Goal: Information Seeking & Learning: Learn about a topic

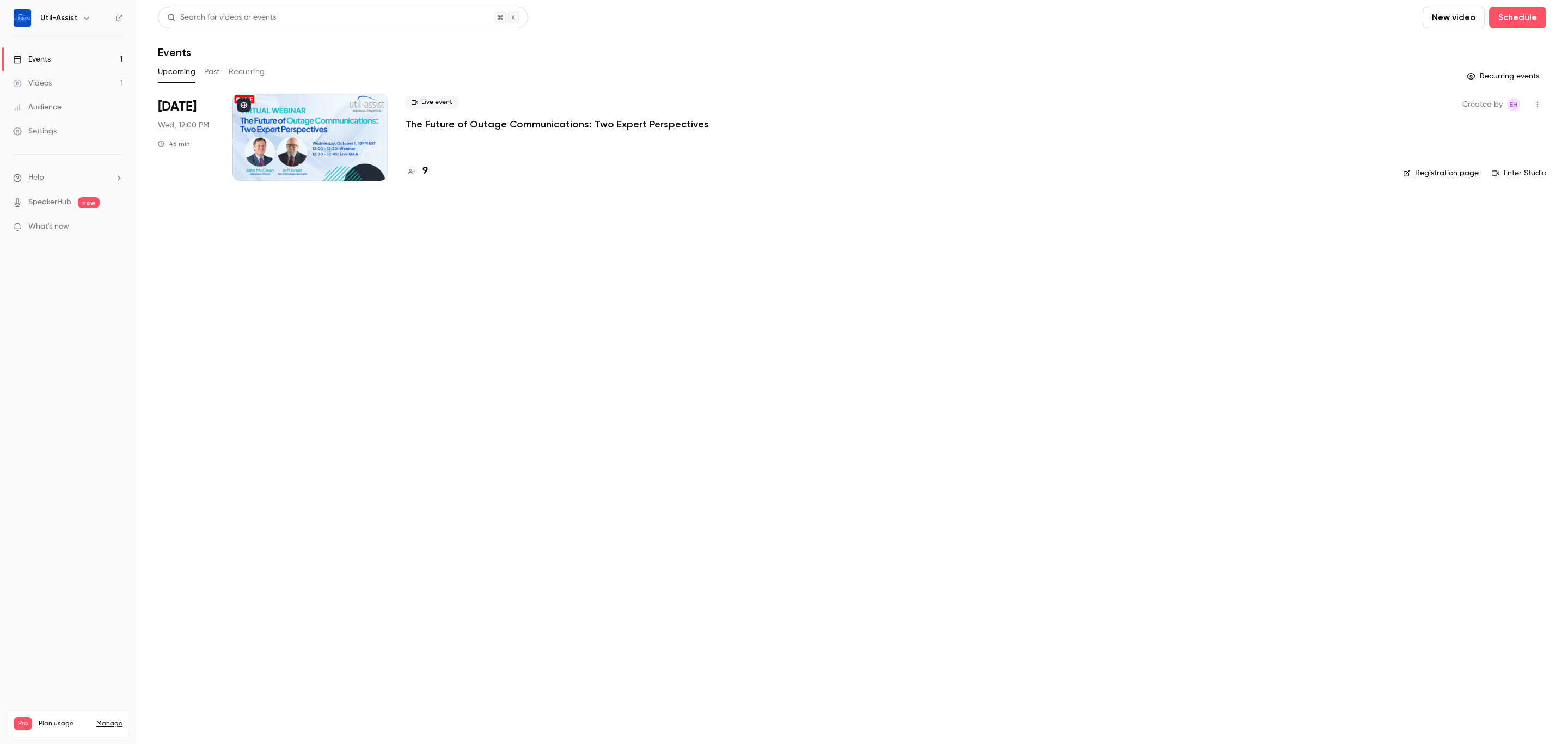
click at [427, 124] on p "The Future of Outage Communications: Two Expert Perspectives" at bounding box center [557, 124] width 304 height 13
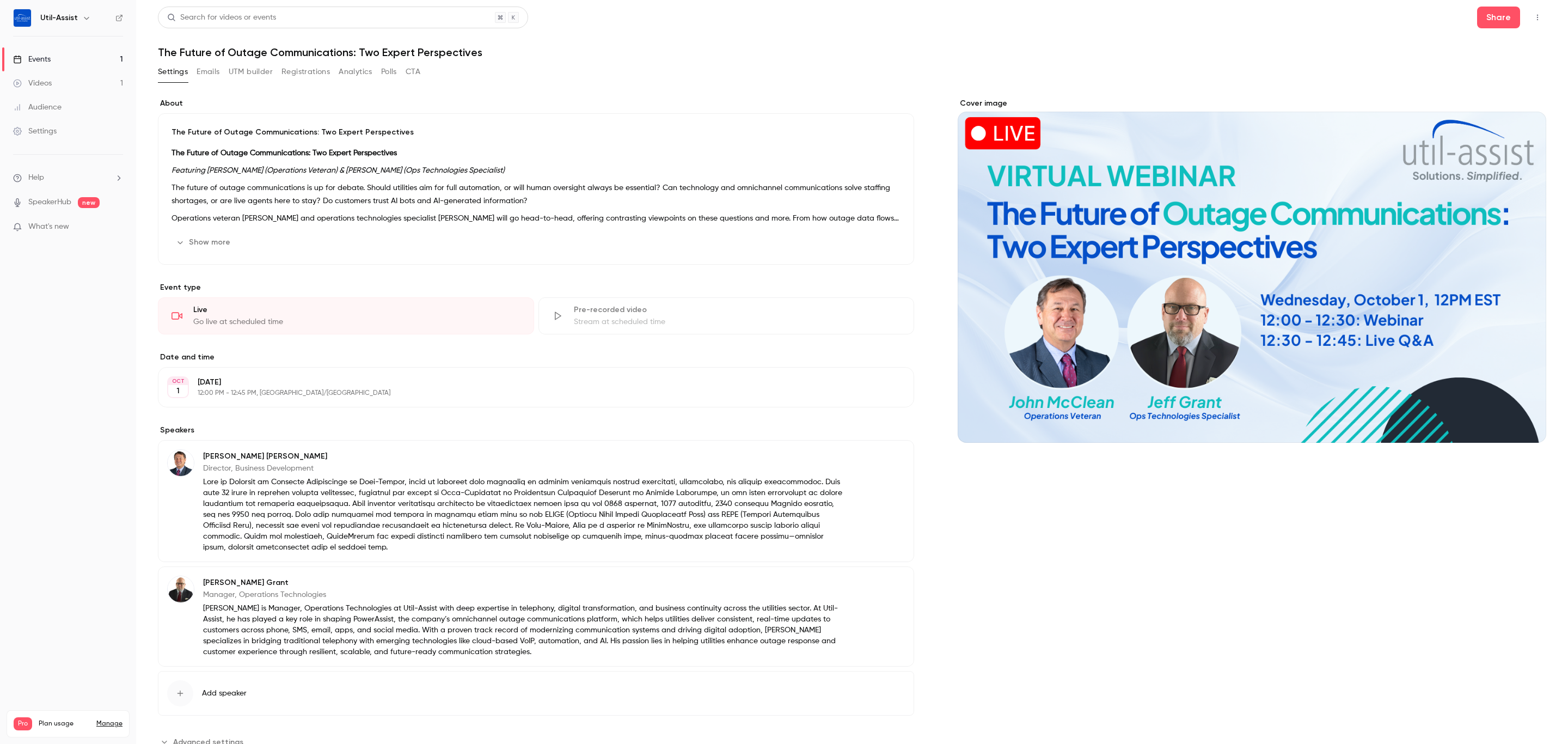
click at [208, 236] on button "Show more" at bounding box center [205, 242] width 66 height 18
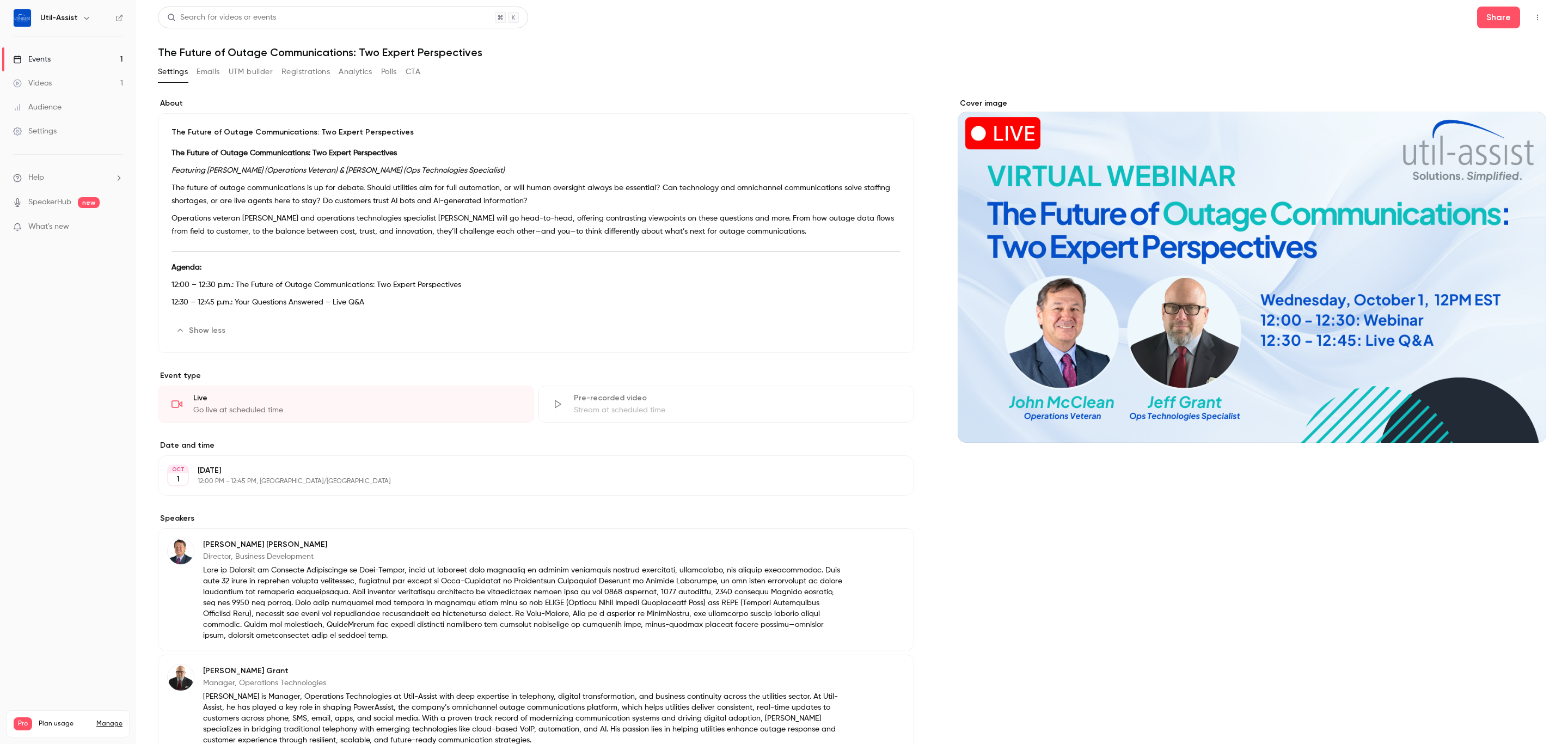
click at [785, 223] on p "Operations veteran John McClean and operations technologies specialist Jeff Gra…" at bounding box center [536, 225] width 729 height 26
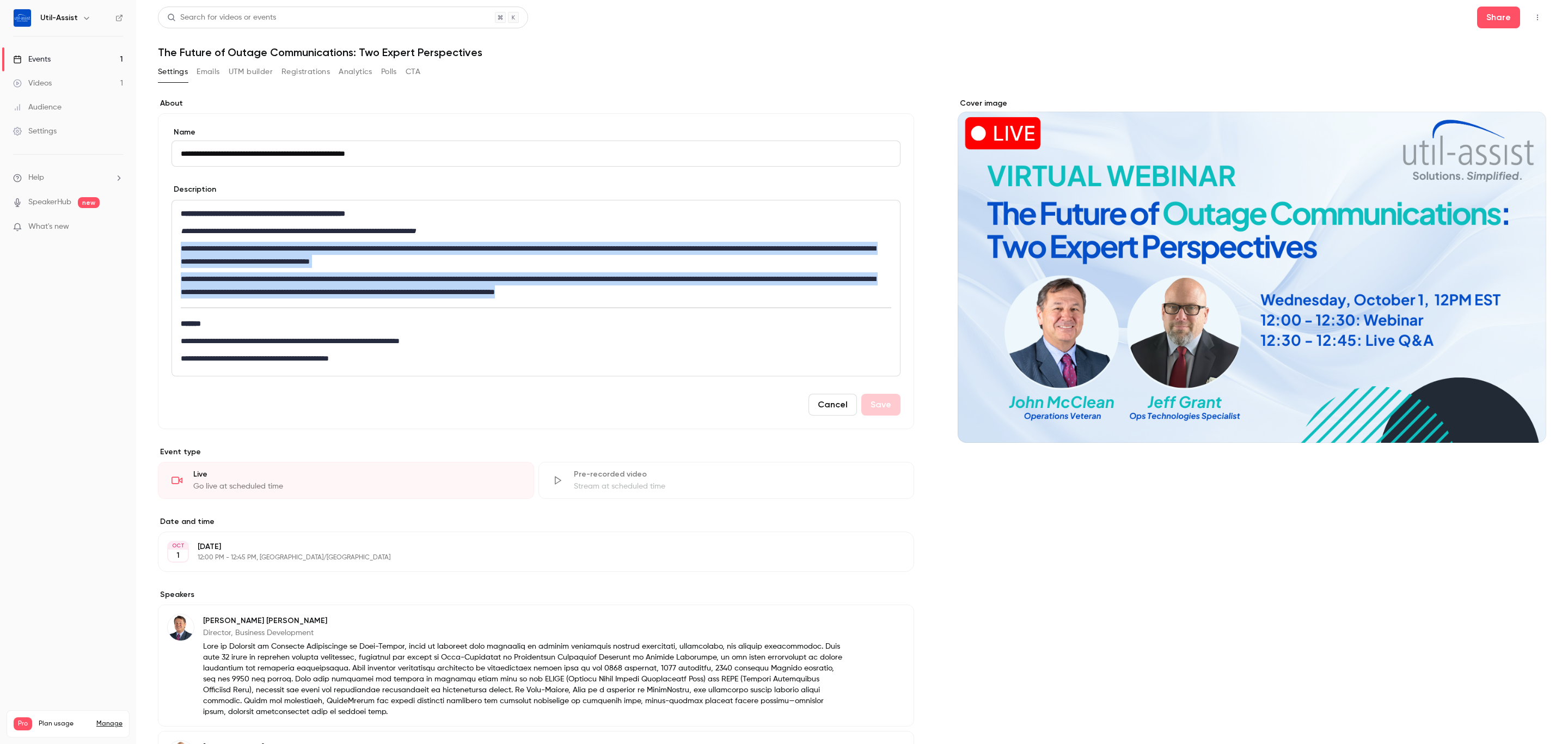
drag, startPoint x: 817, startPoint y: 291, endPoint x: 97, endPoint y: 251, distance: 721.1
click at [97, 251] on div "**********" at bounding box center [784, 372] width 1568 height 744
copy div "**********"
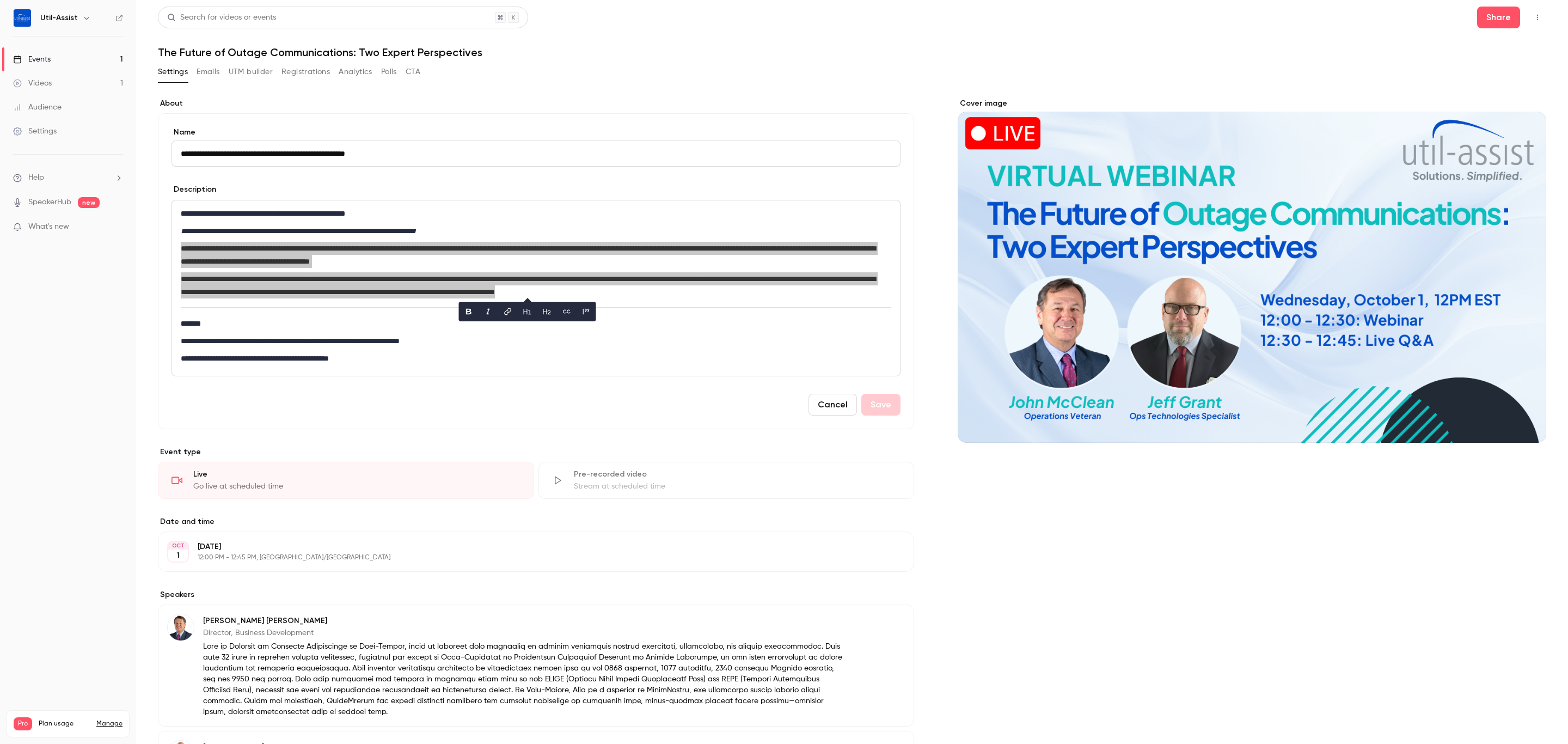
scroll to position [207, 0]
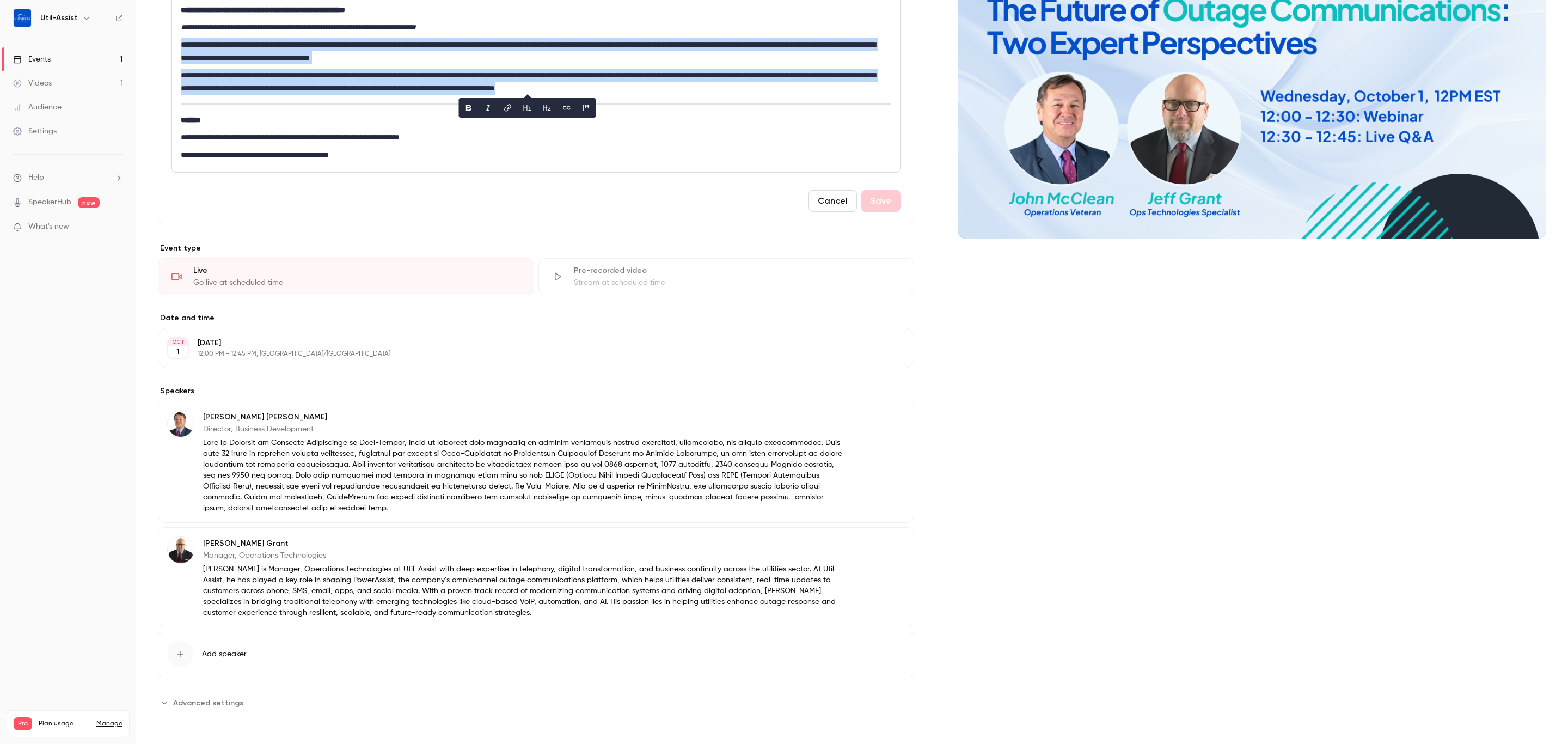
click at [370, 493] on p at bounding box center [523, 475] width 640 height 76
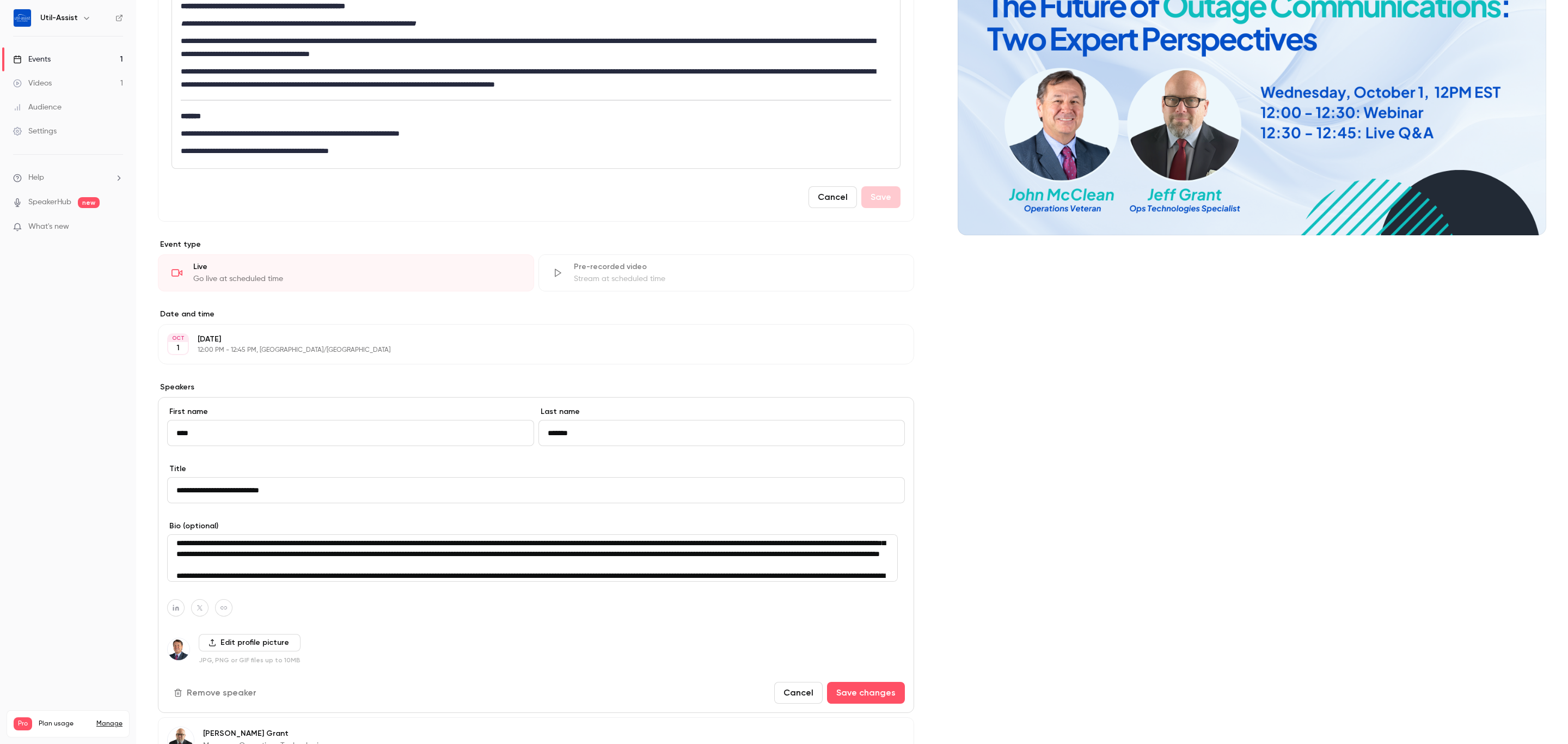
scroll to position [0, 0]
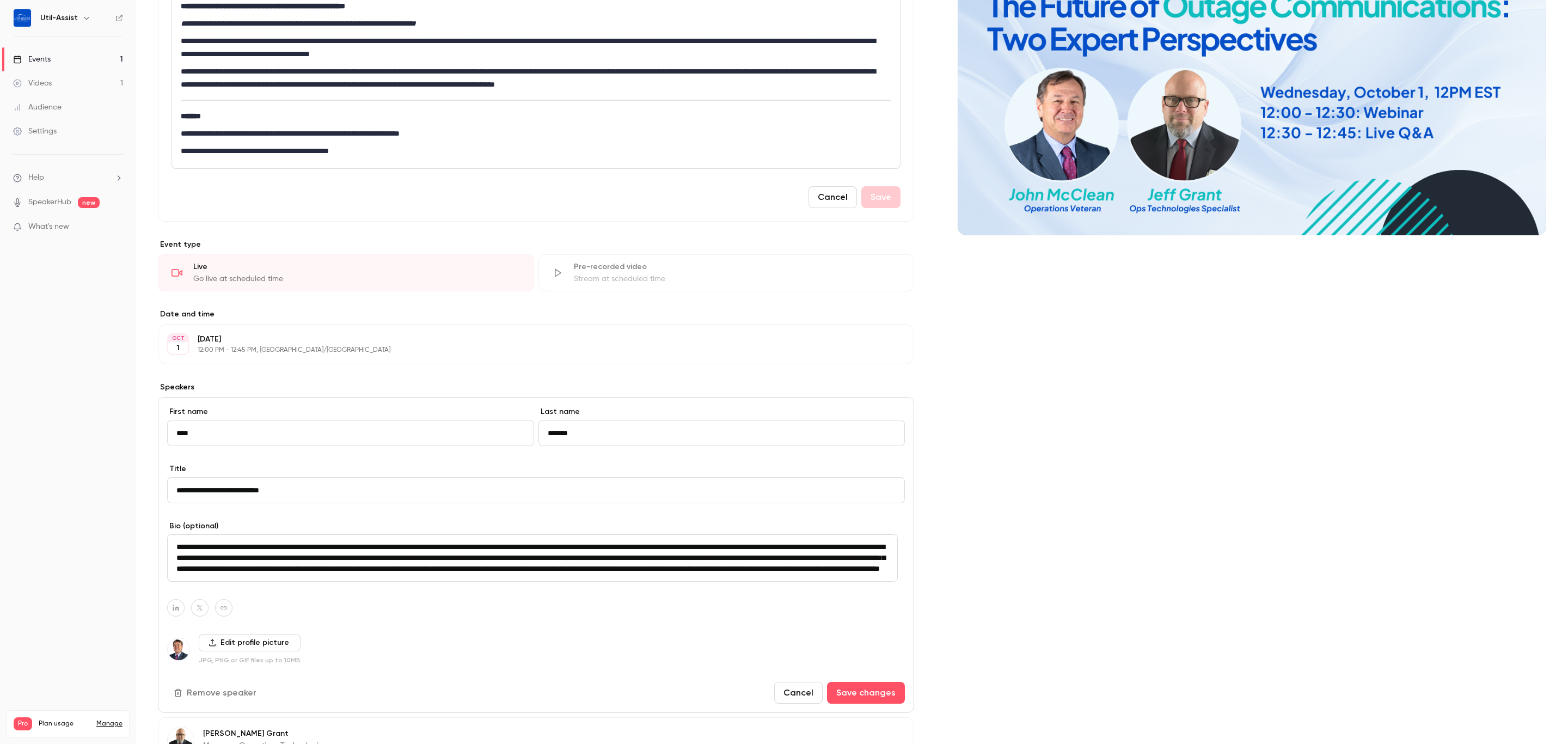
drag, startPoint x: 619, startPoint y: 573, endPoint x: 114, endPoint y: 515, distance: 508.3
click at [114, 515] on div "**********" at bounding box center [784, 372] width 1568 height 744
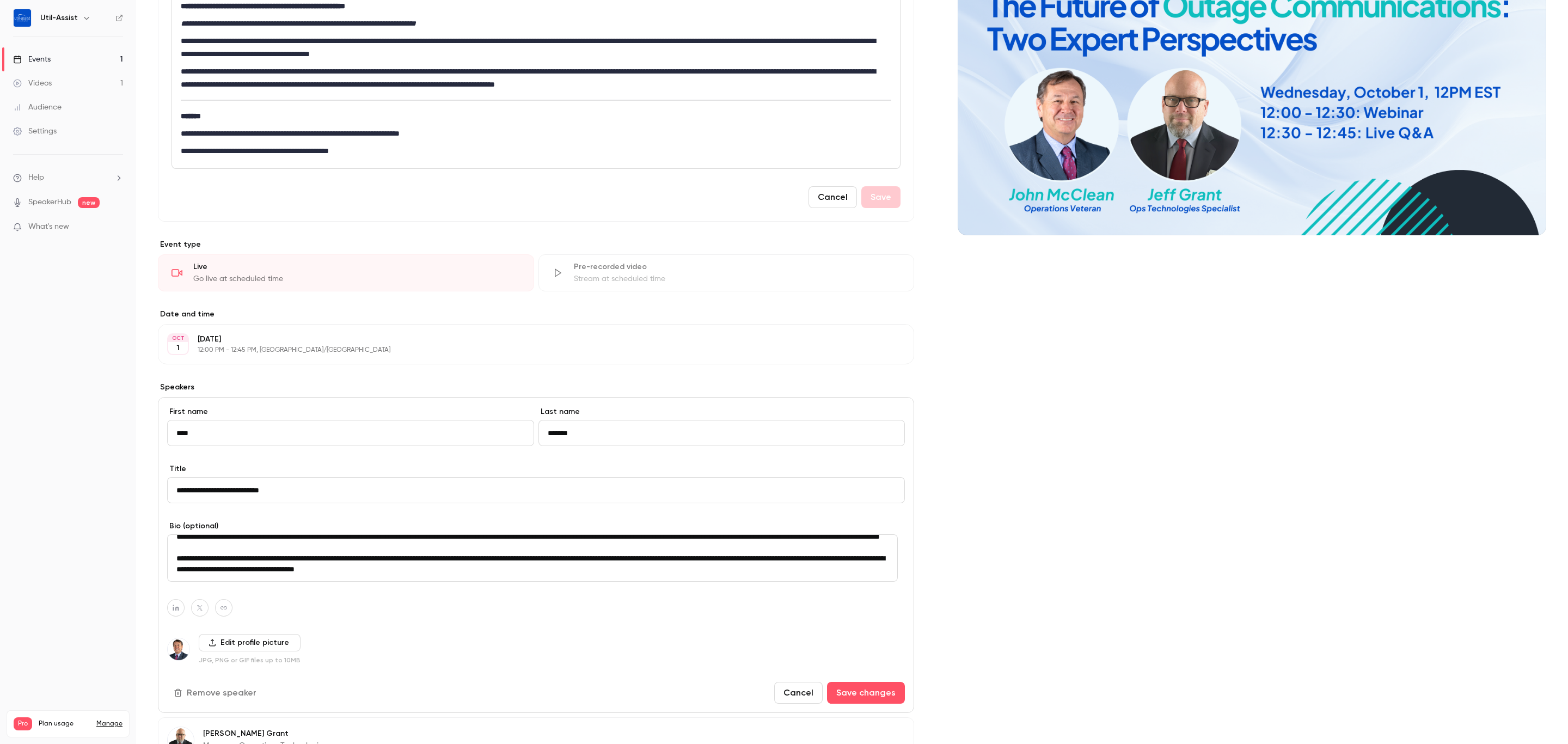
click at [963, 547] on div "Cover image" at bounding box center [1252, 395] width 588 height 1010
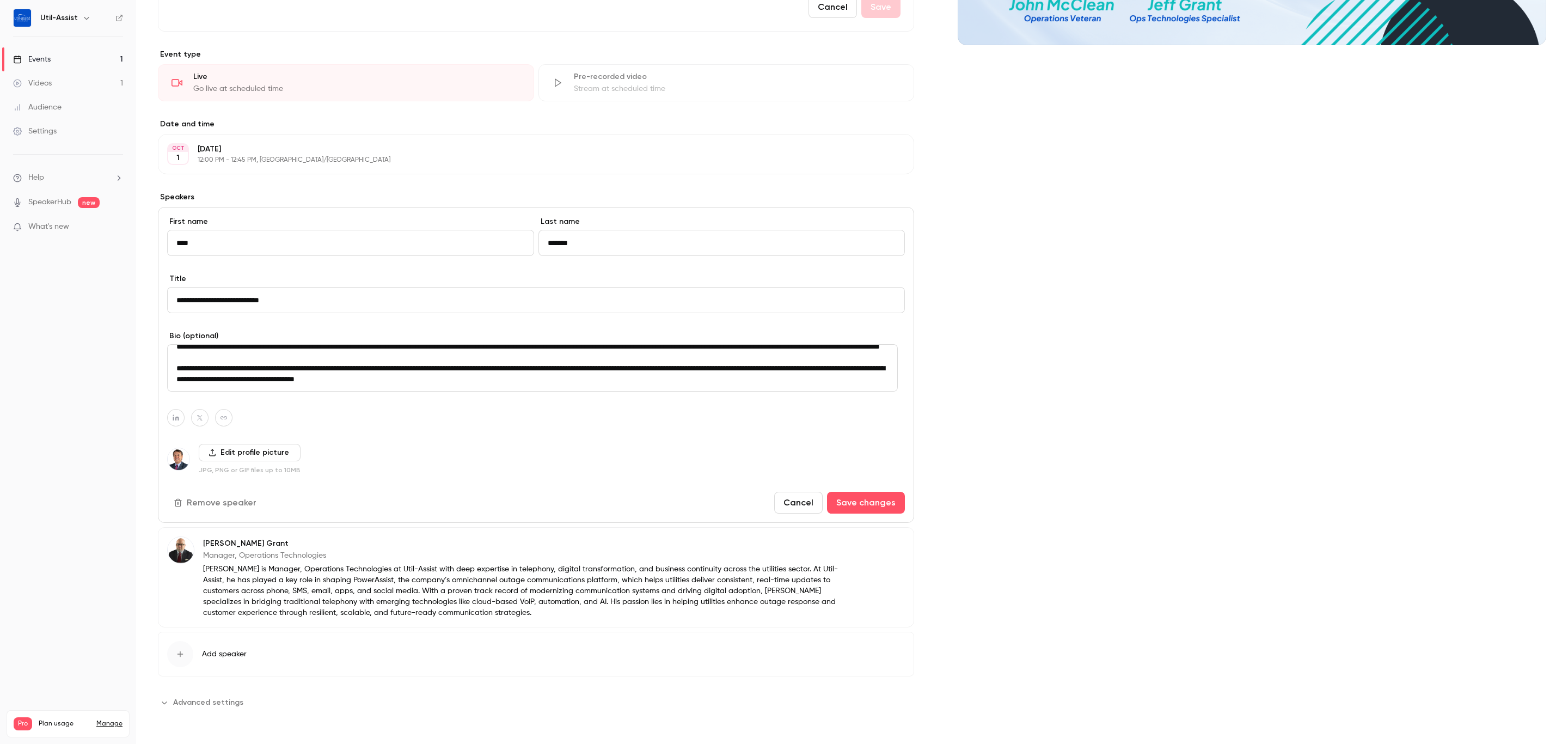
click at [475, 613] on p "Jeff is Manager, Operations Technologies at Util-Assist with deep expertise in …" at bounding box center [523, 590] width 640 height 54
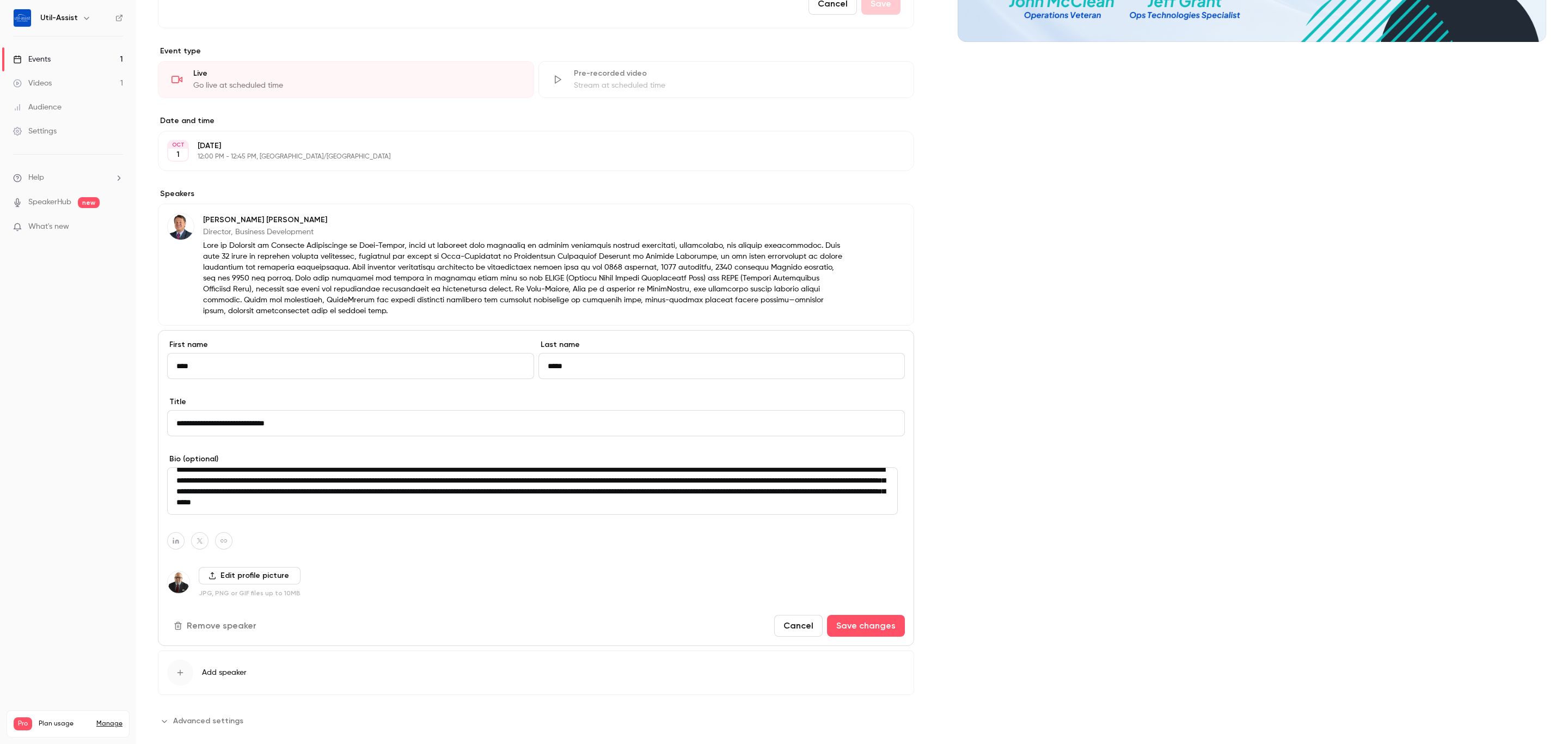
scroll to position [0, 0]
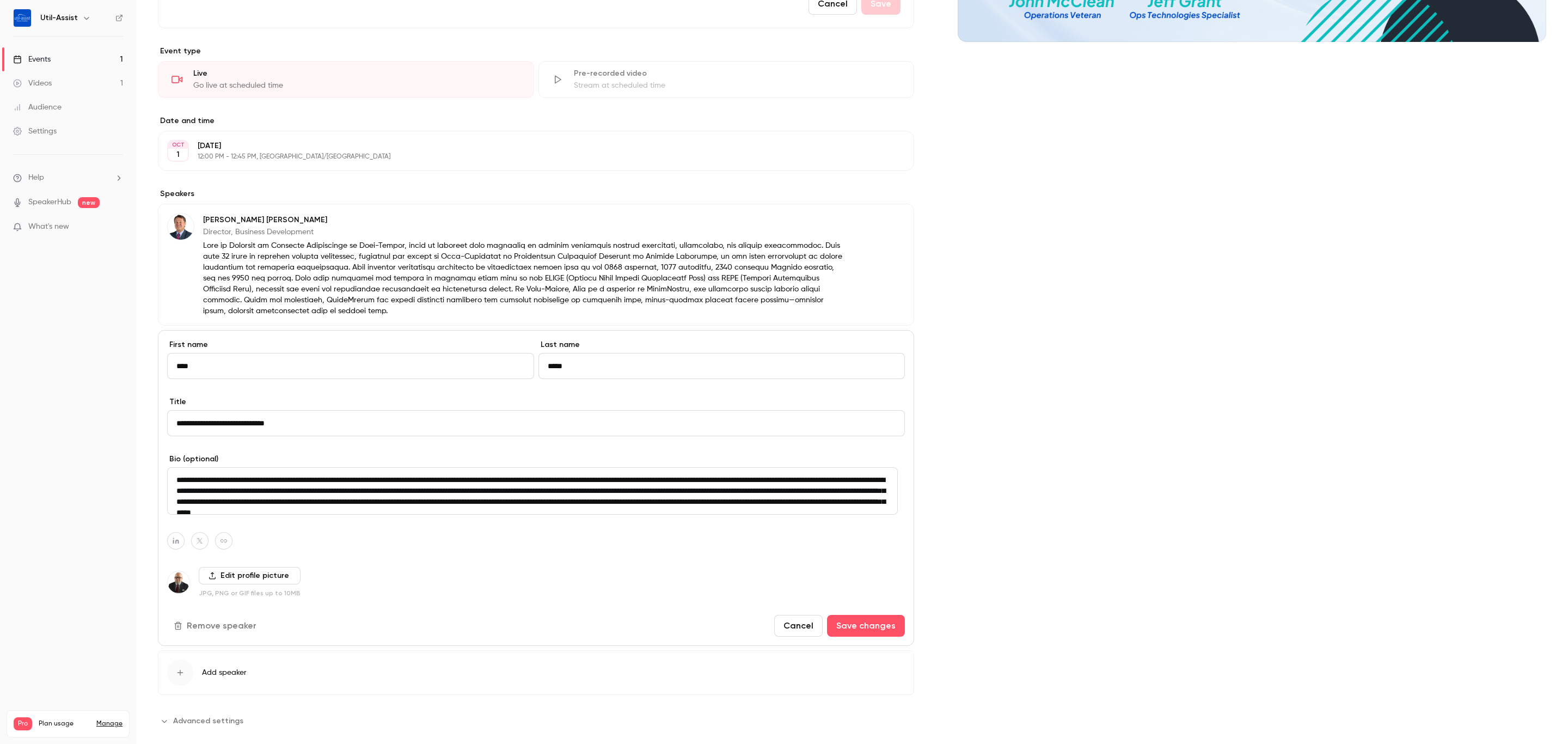
drag, startPoint x: 721, startPoint y: 502, endPoint x: 1, endPoint y: 456, distance: 721.5
click at [1, 456] on div "**********" at bounding box center [784, 372] width 1568 height 744
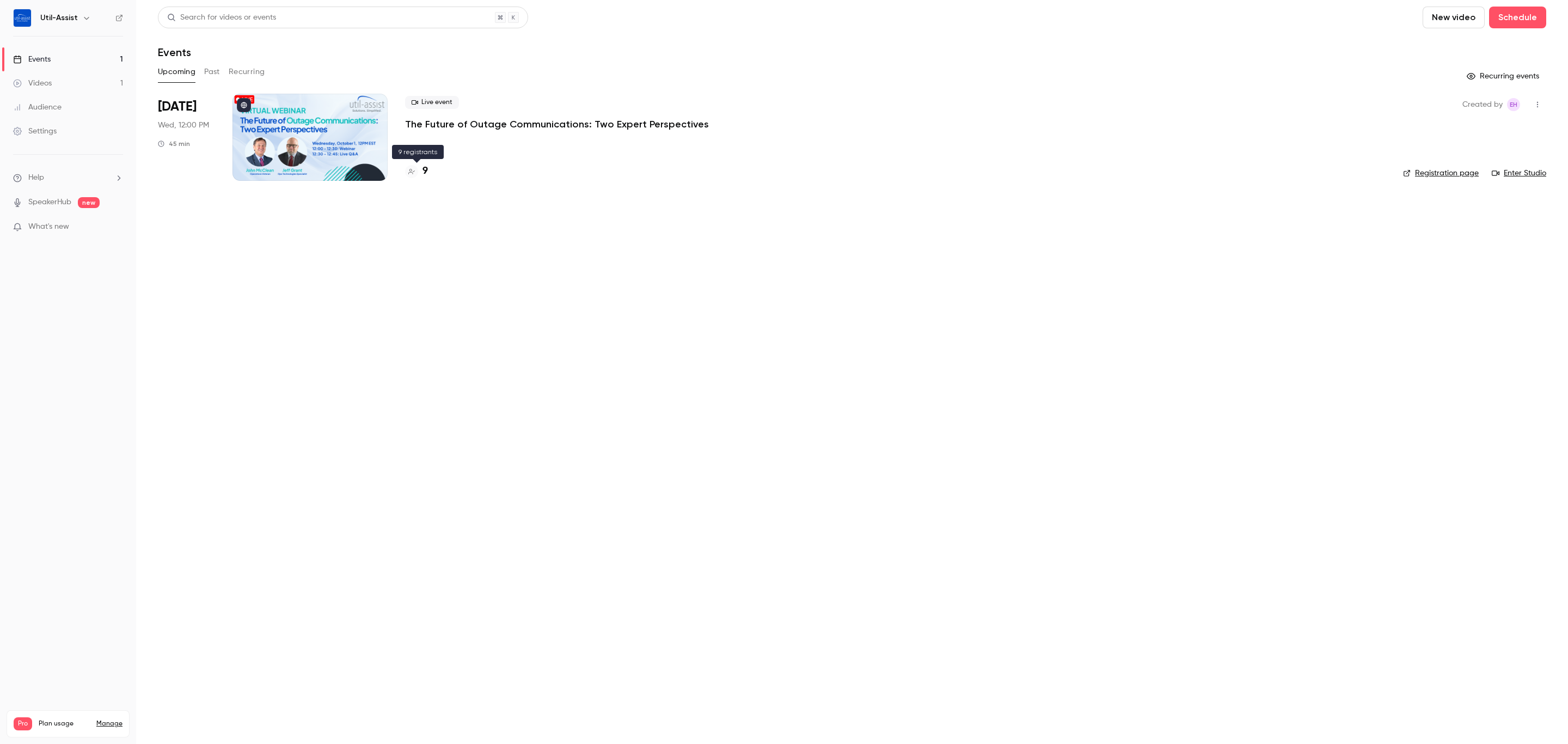
click at [425, 167] on h4 "9" at bounding box center [425, 172] width 6 height 15
click at [419, 175] on div "13" at bounding box center [419, 172] width 26 height 15
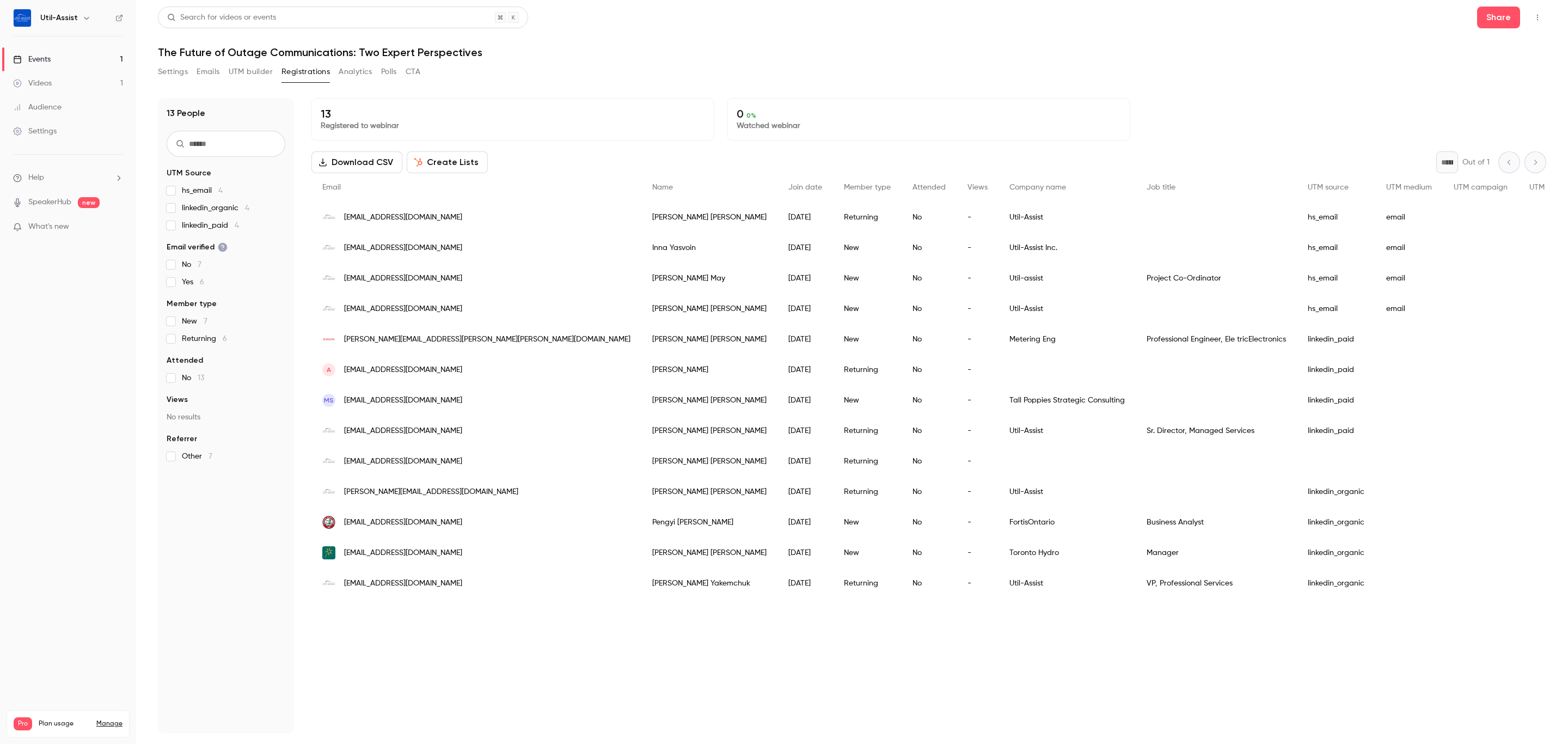
click at [259, 74] on button "UTM builder" at bounding box center [251, 71] width 44 height 18
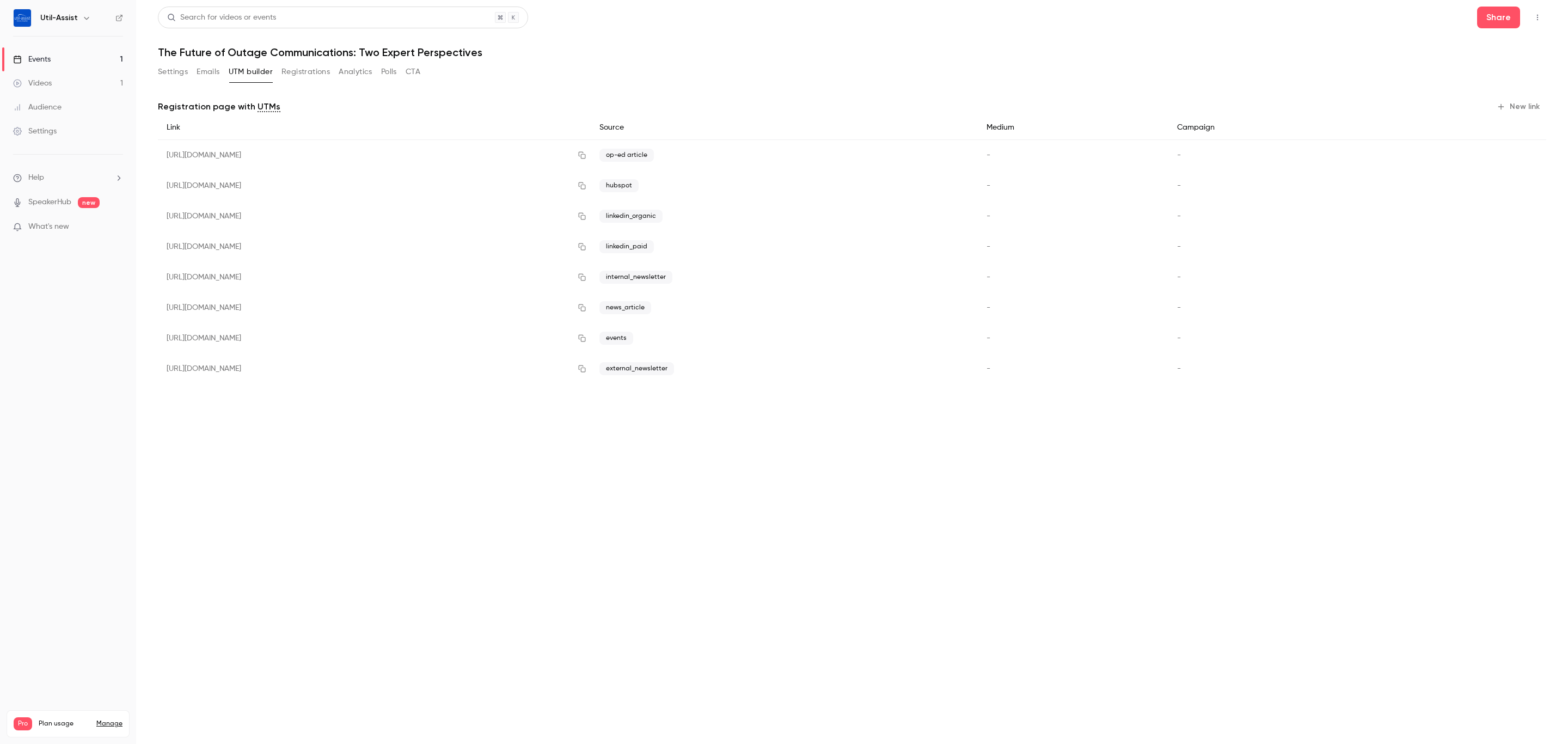
click at [203, 72] on button "Emails" at bounding box center [207, 71] width 23 height 18
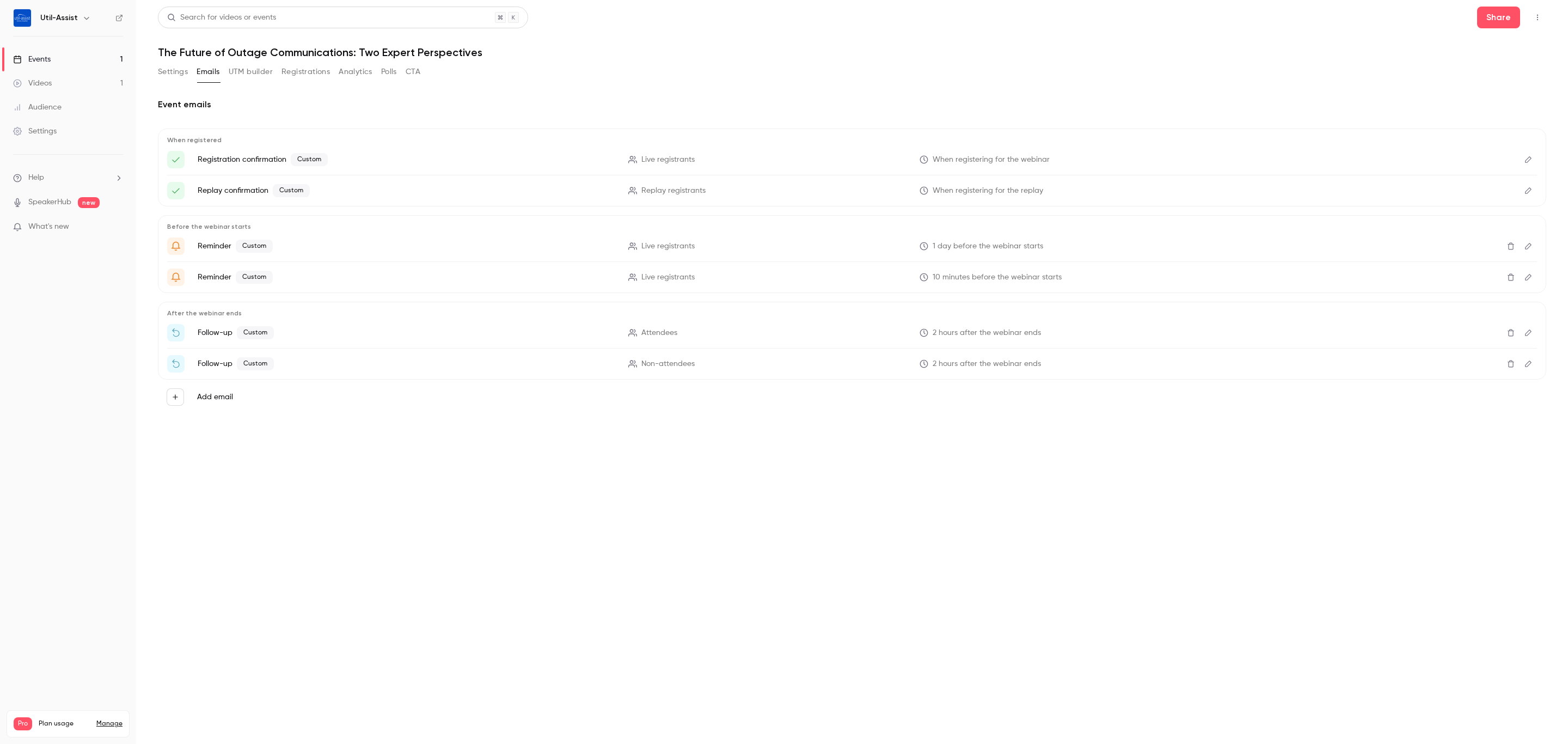
click at [300, 67] on button "Registrations" at bounding box center [306, 71] width 49 height 18
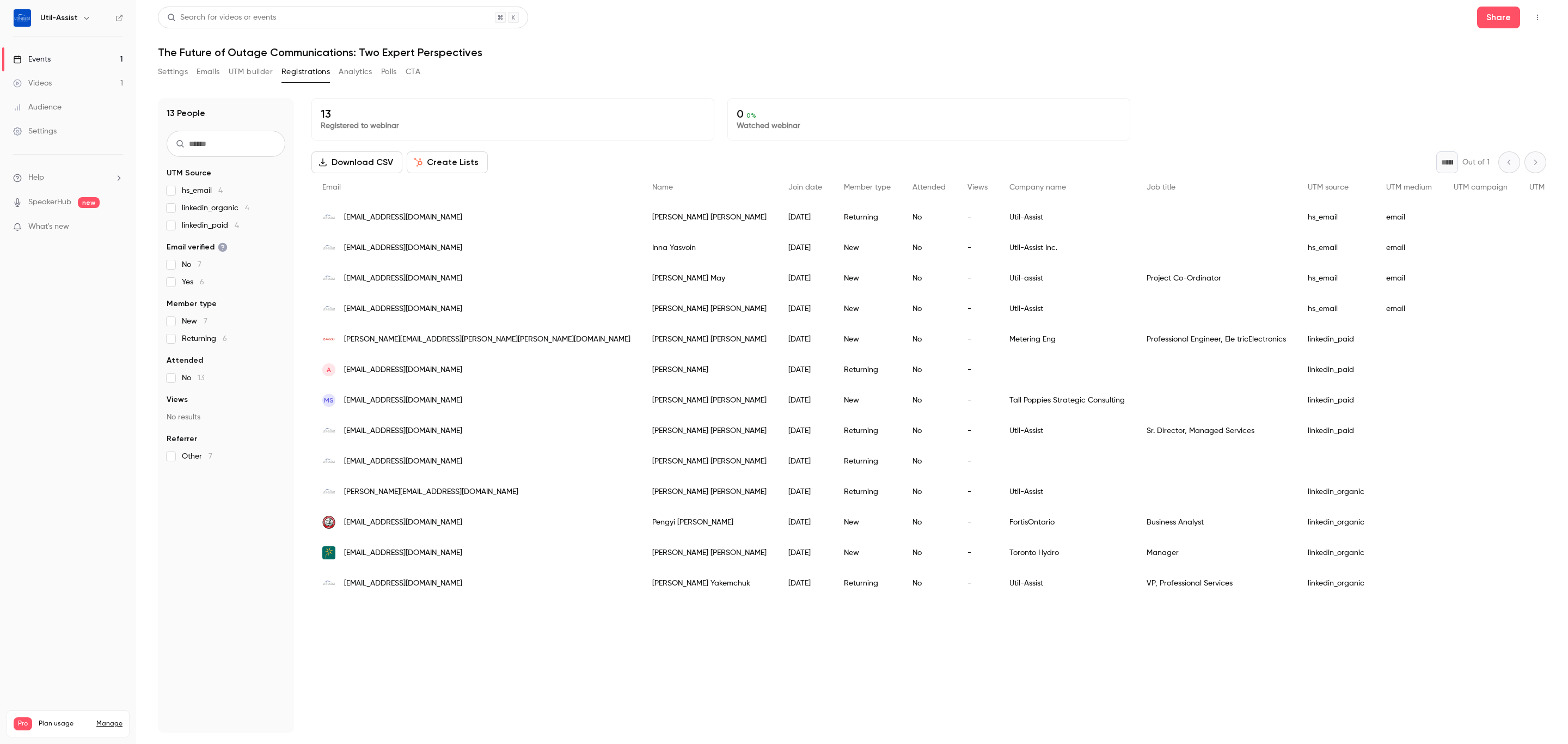
click at [357, 72] on button "Analytics" at bounding box center [356, 71] width 34 height 18
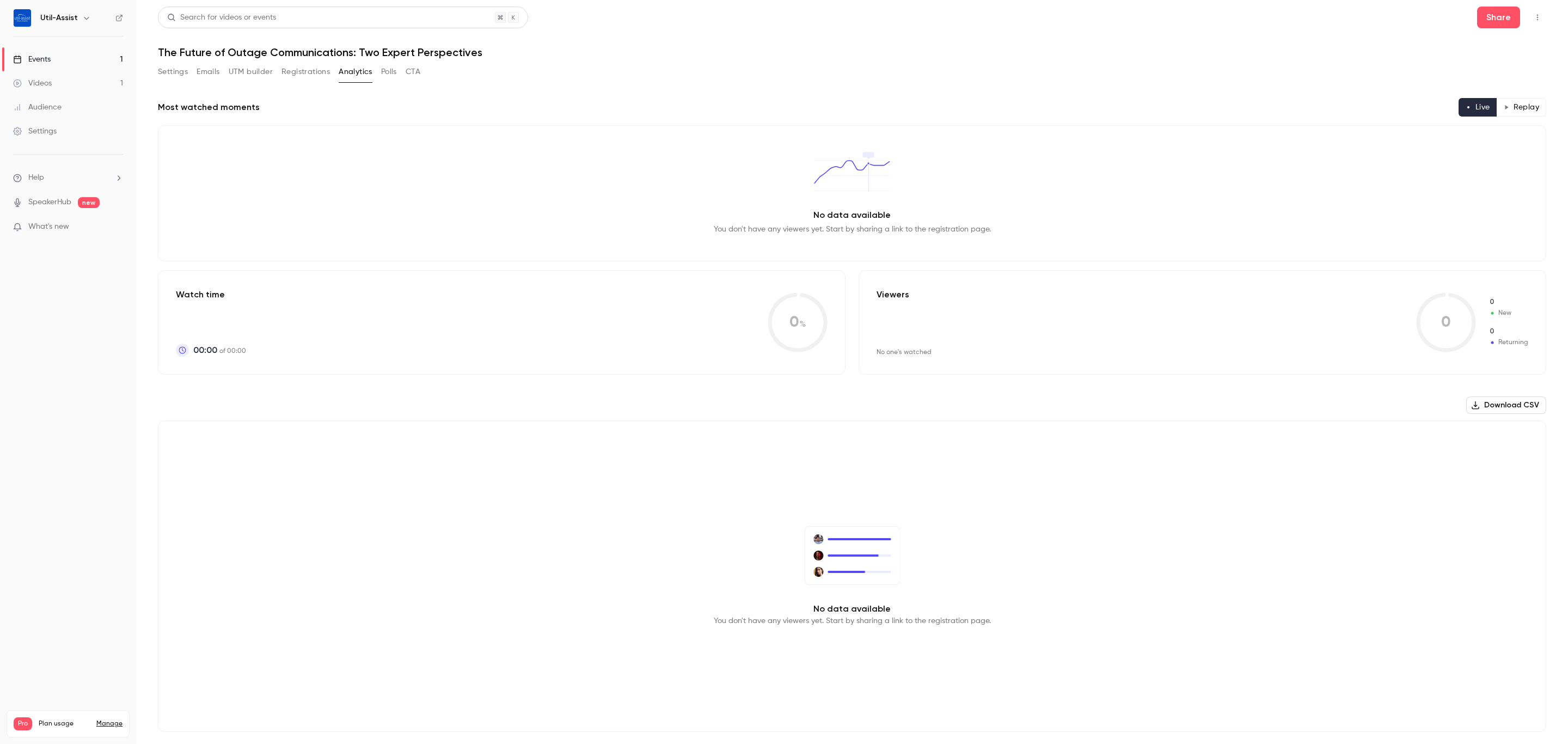
click at [259, 72] on button "UTM builder" at bounding box center [251, 71] width 44 height 18
